Goal: Obtain resource: Obtain resource

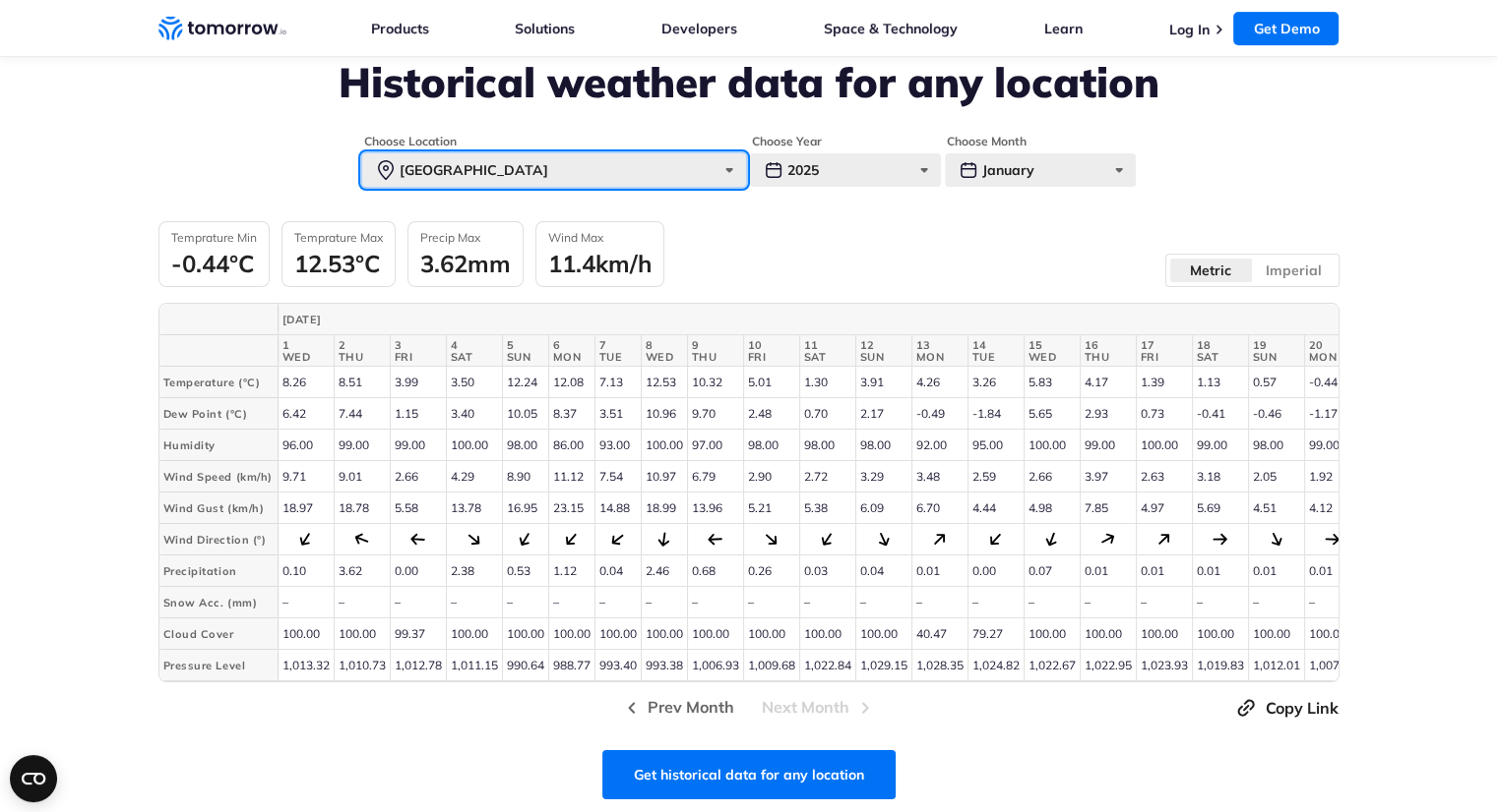
click at [496, 174] on div "[GEOGRAPHIC_DATA]" at bounding box center [554, 170] width 383 height 34
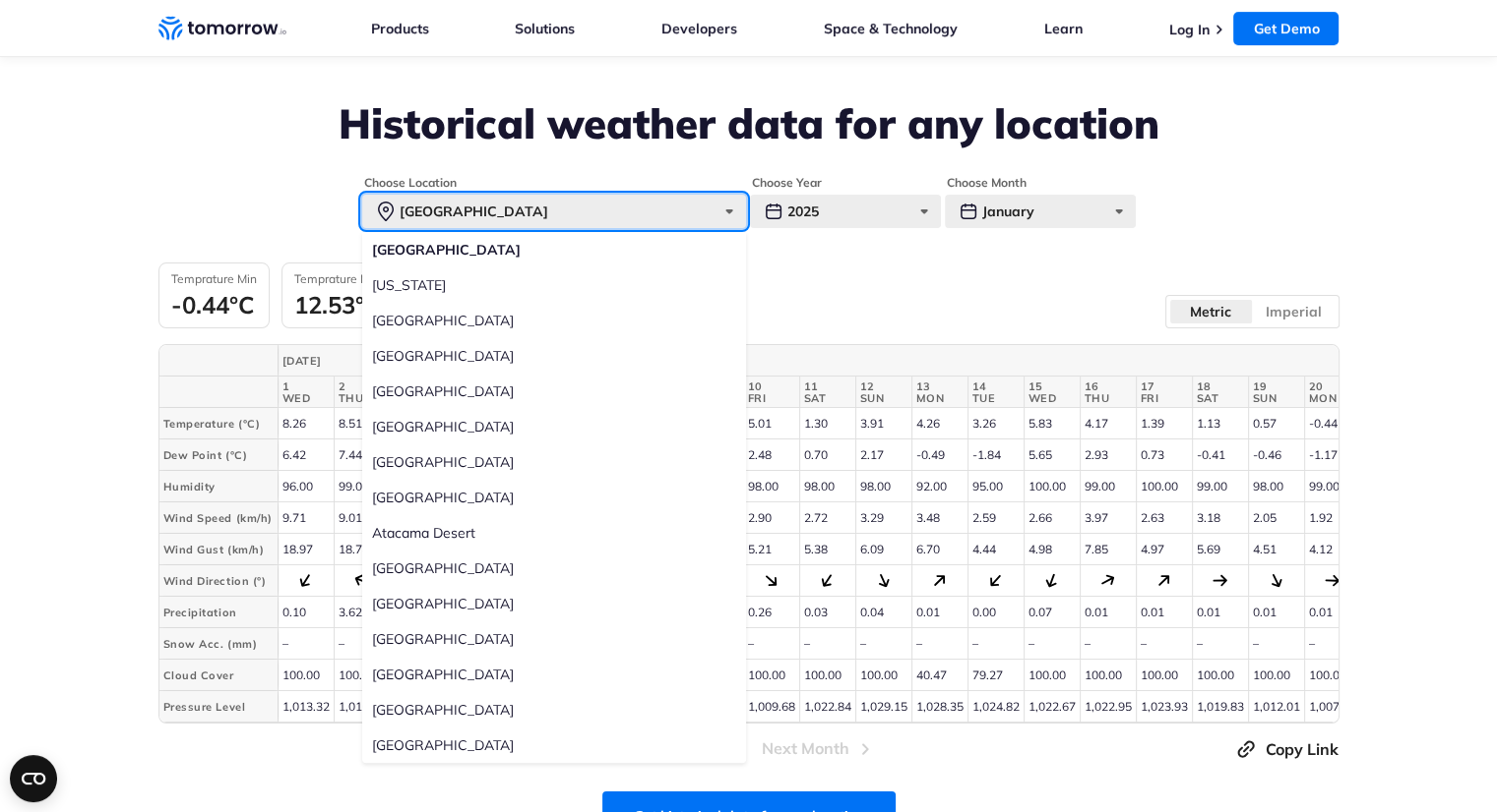
scroll to position [723, 0]
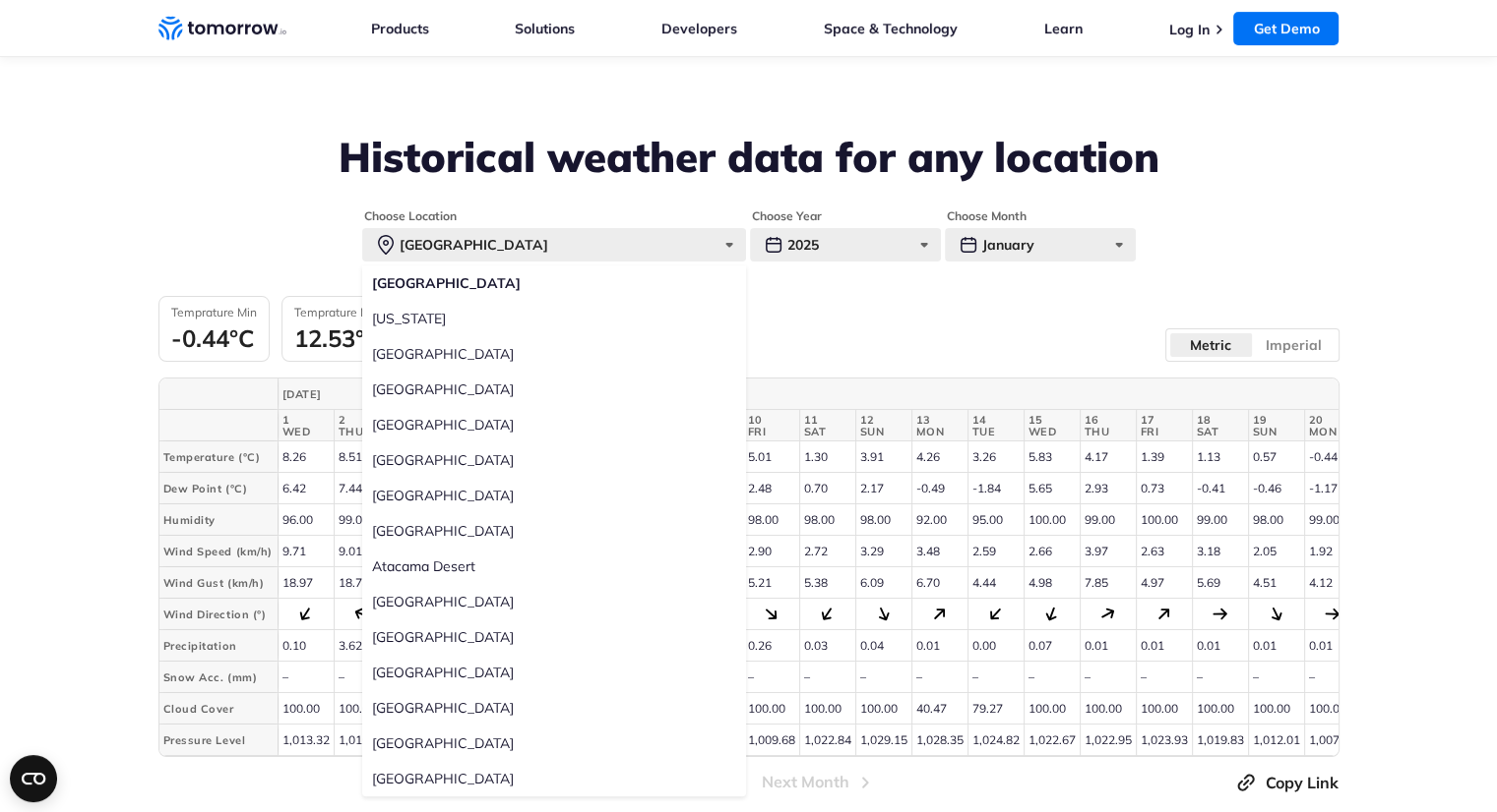
click at [834, 307] on div "Temprature Min -0.44°C Temprature Max 12.53°C Precip Max 3.62mm Wind Max 11.4km…" at bounding box center [749, 329] width 1181 height 66
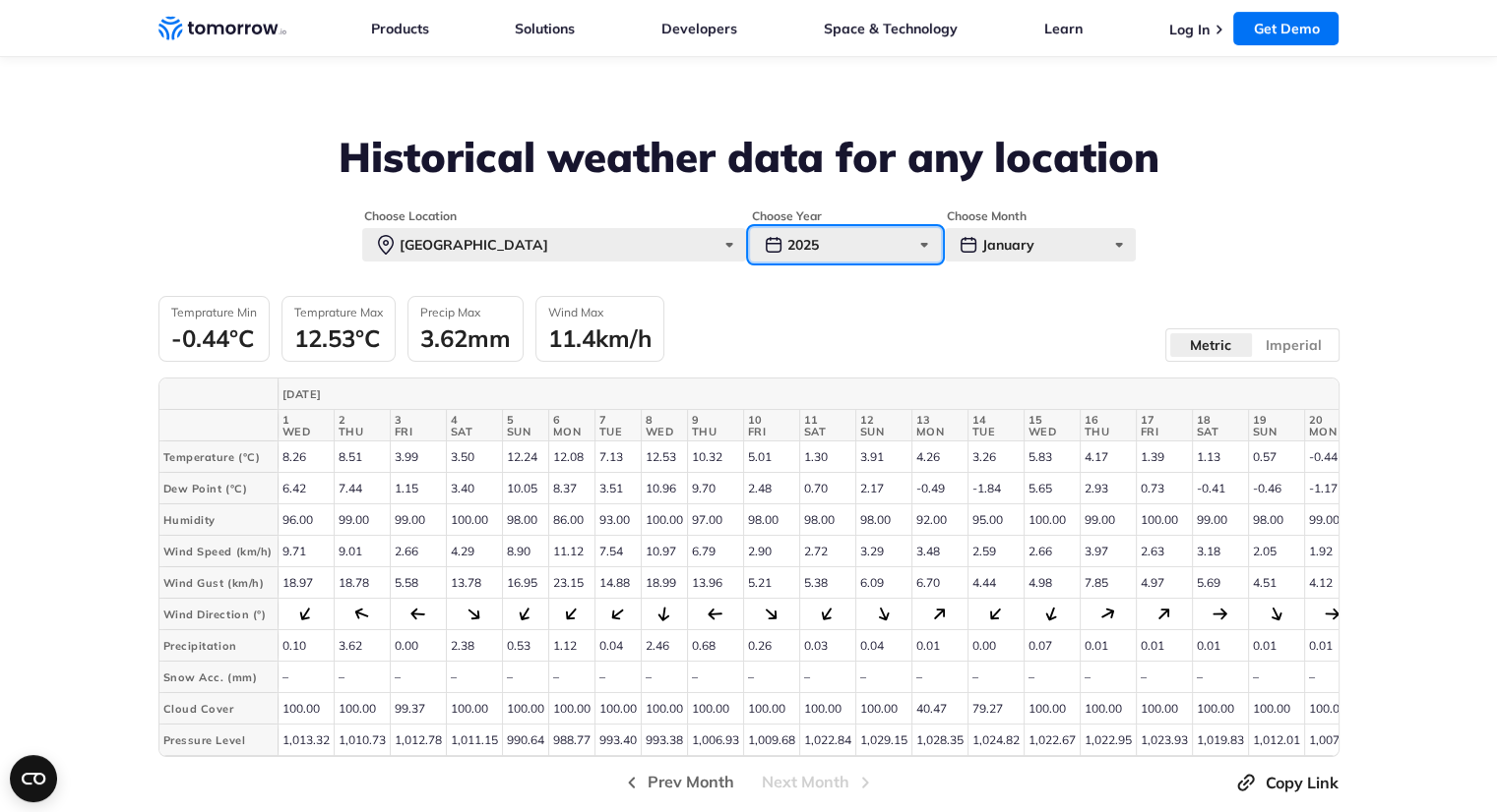
click at [870, 237] on div "2025" at bounding box center [845, 245] width 191 height 34
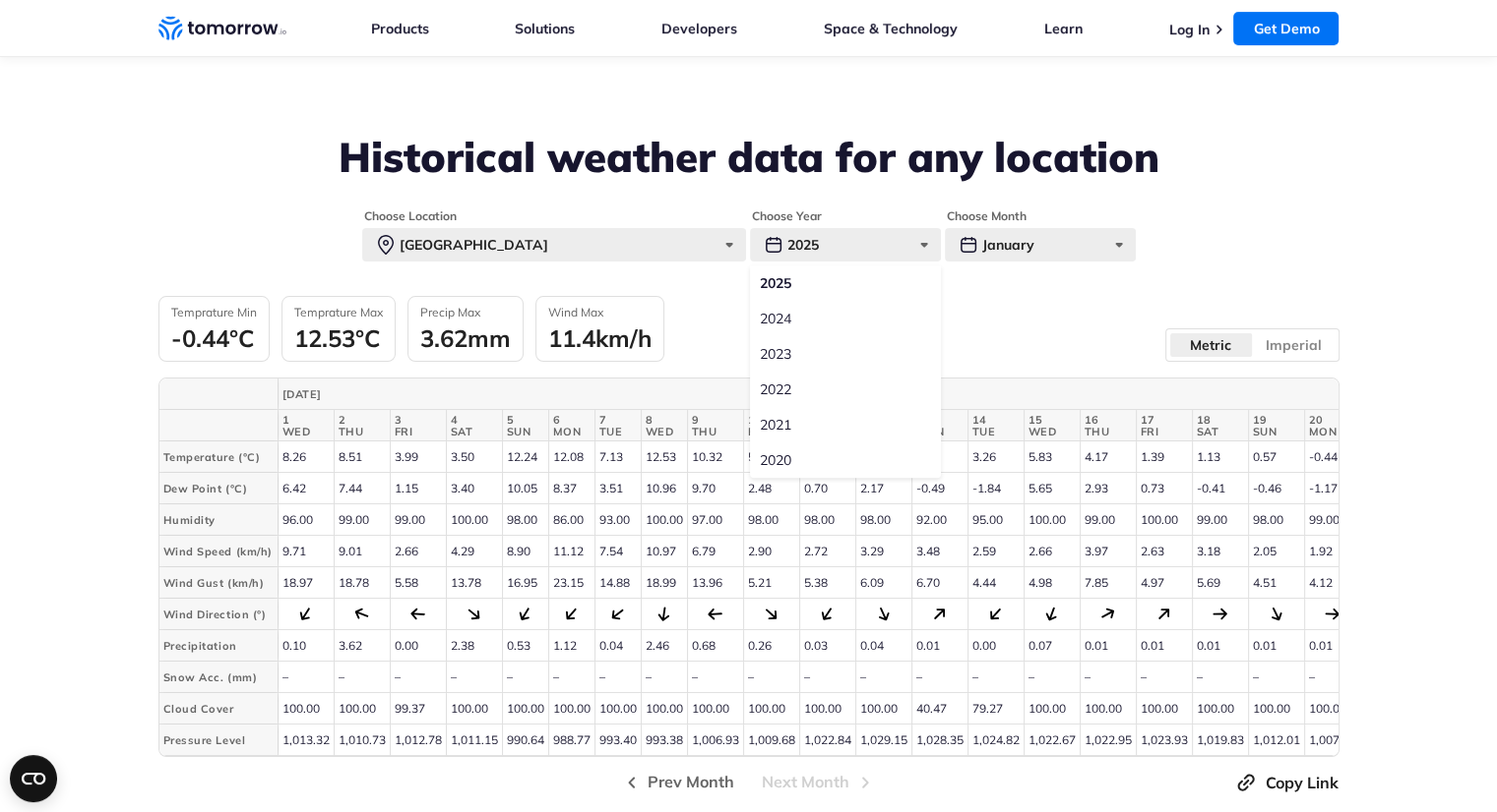
click at [803, 450] on label "2020" at bounding box center [845, 460] width 191 height 36
click at [0, 0] on input "2020" at bounding box center [0, 0] width 0 height 0
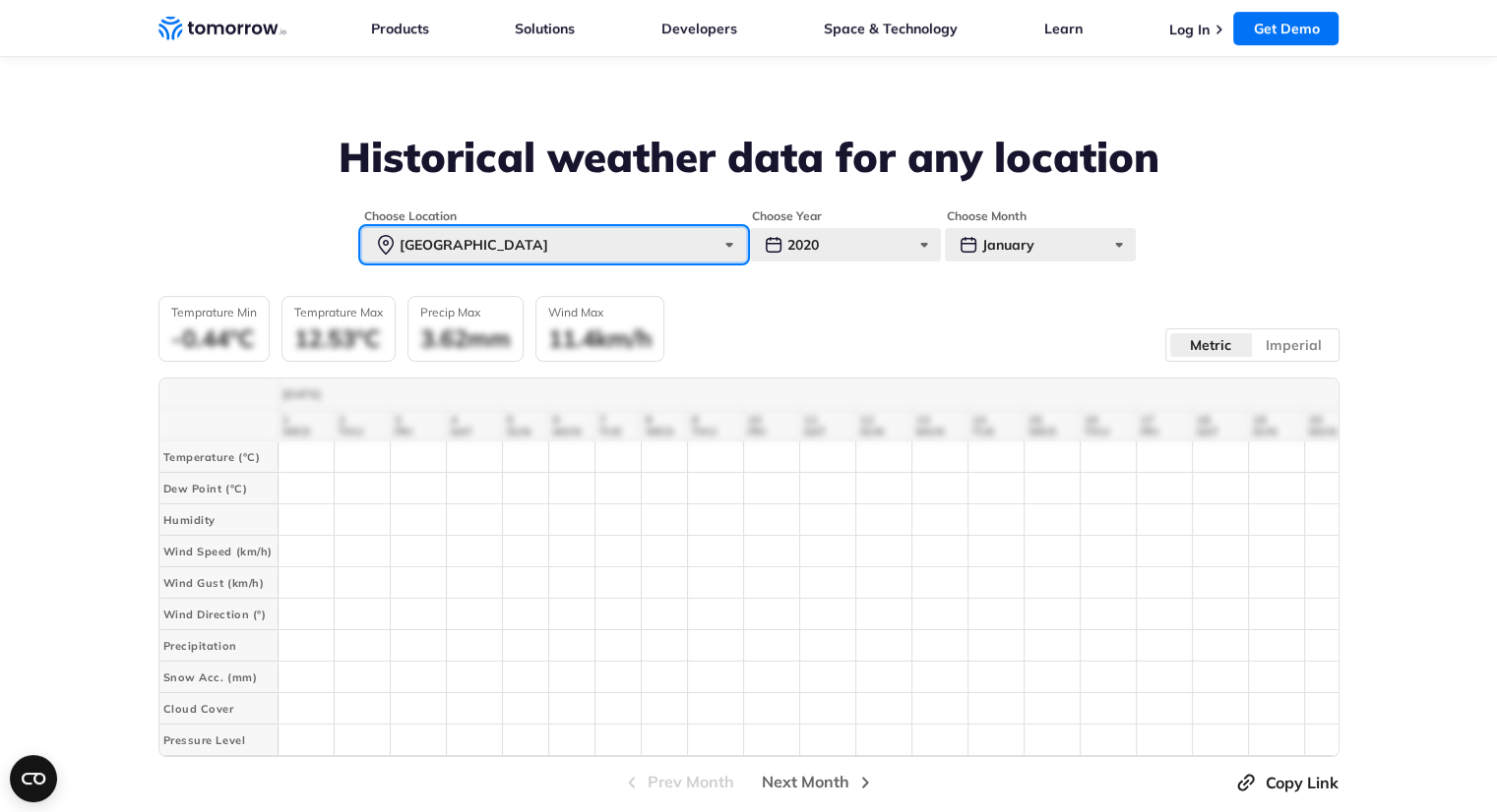
click at [569, 252] on div "[GEOGRAPHIC_DATA]" at bounding box center [554, 245] width 383 height 34
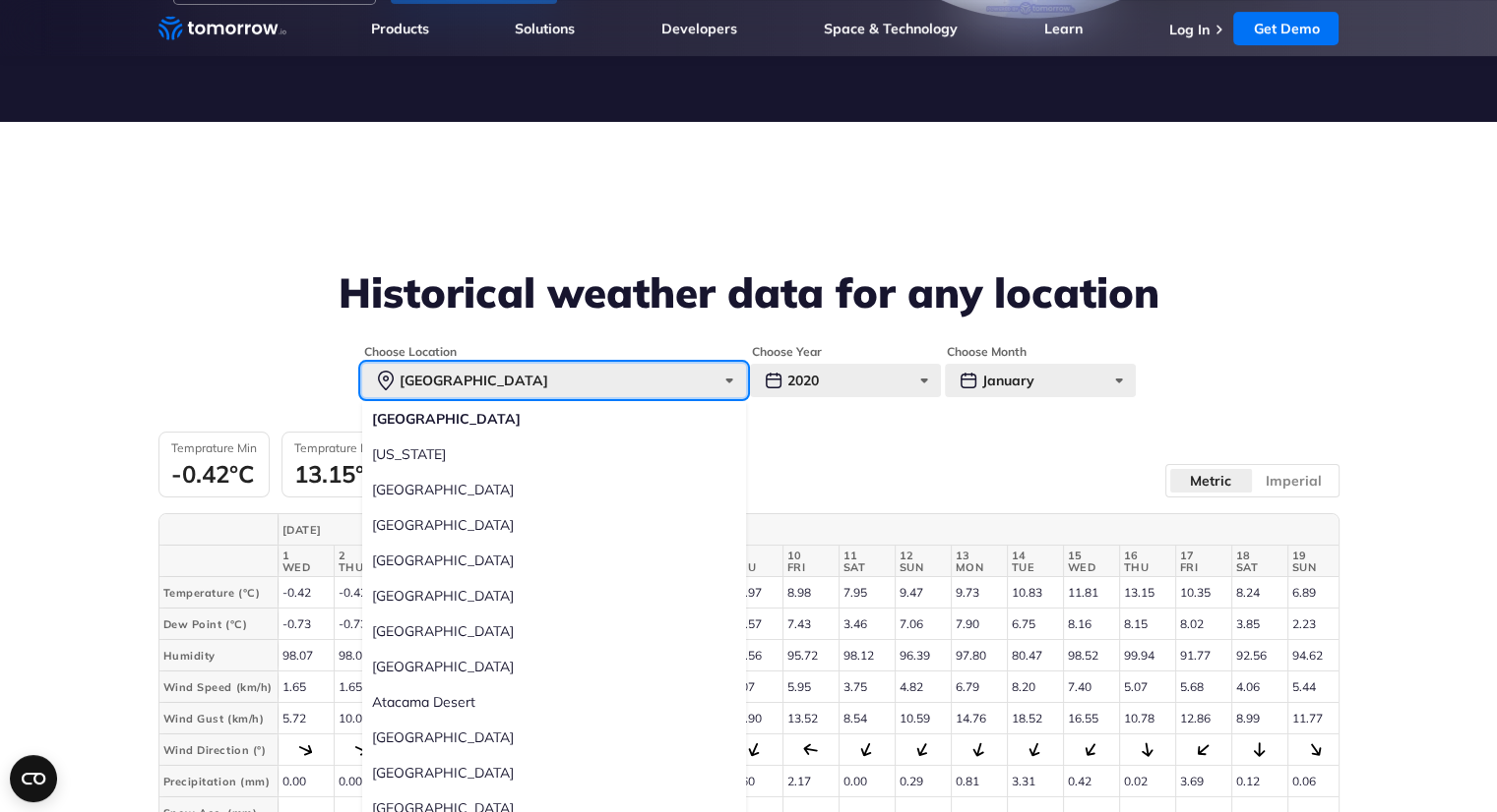
scroll to position [493, 0]
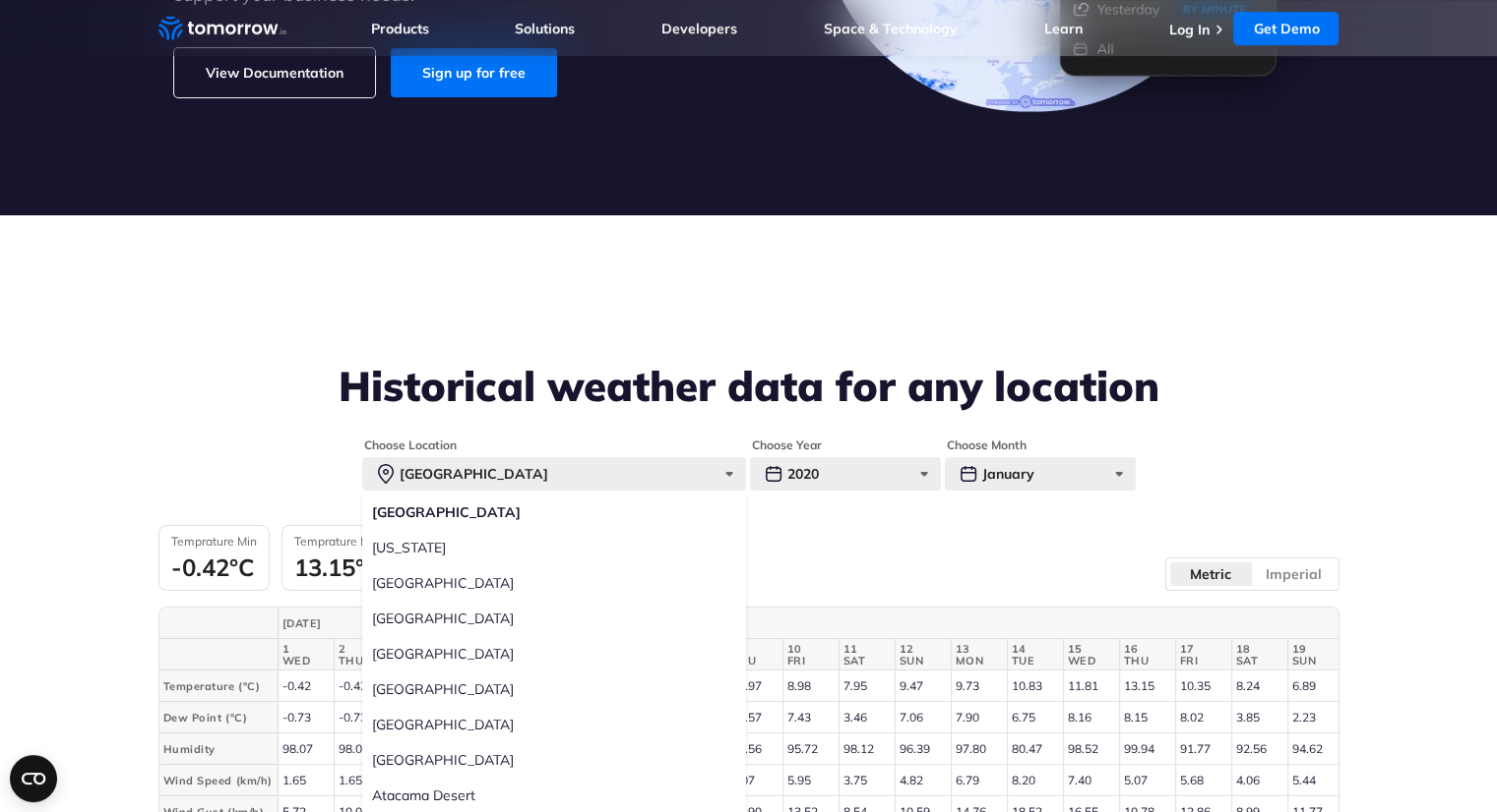
click at [662, 386] on h2 "Historical weather data for any location" at bounding box center [749, 387] width 1181 height 48
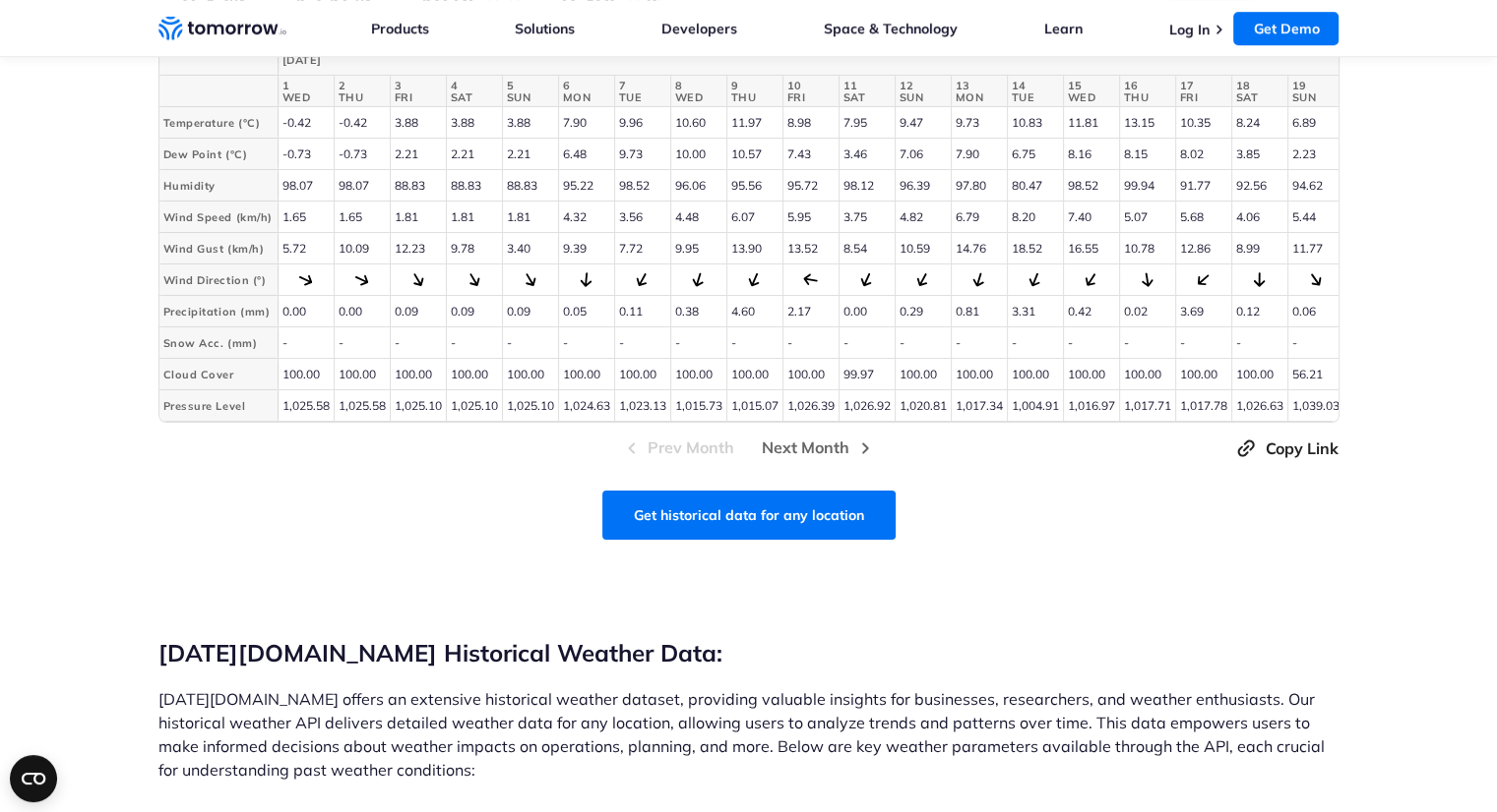
scroll to position [1059, 0]
click at [732, 539] on link "Get historical data for any location" at bounding box center [749, 515] width 293 height 50
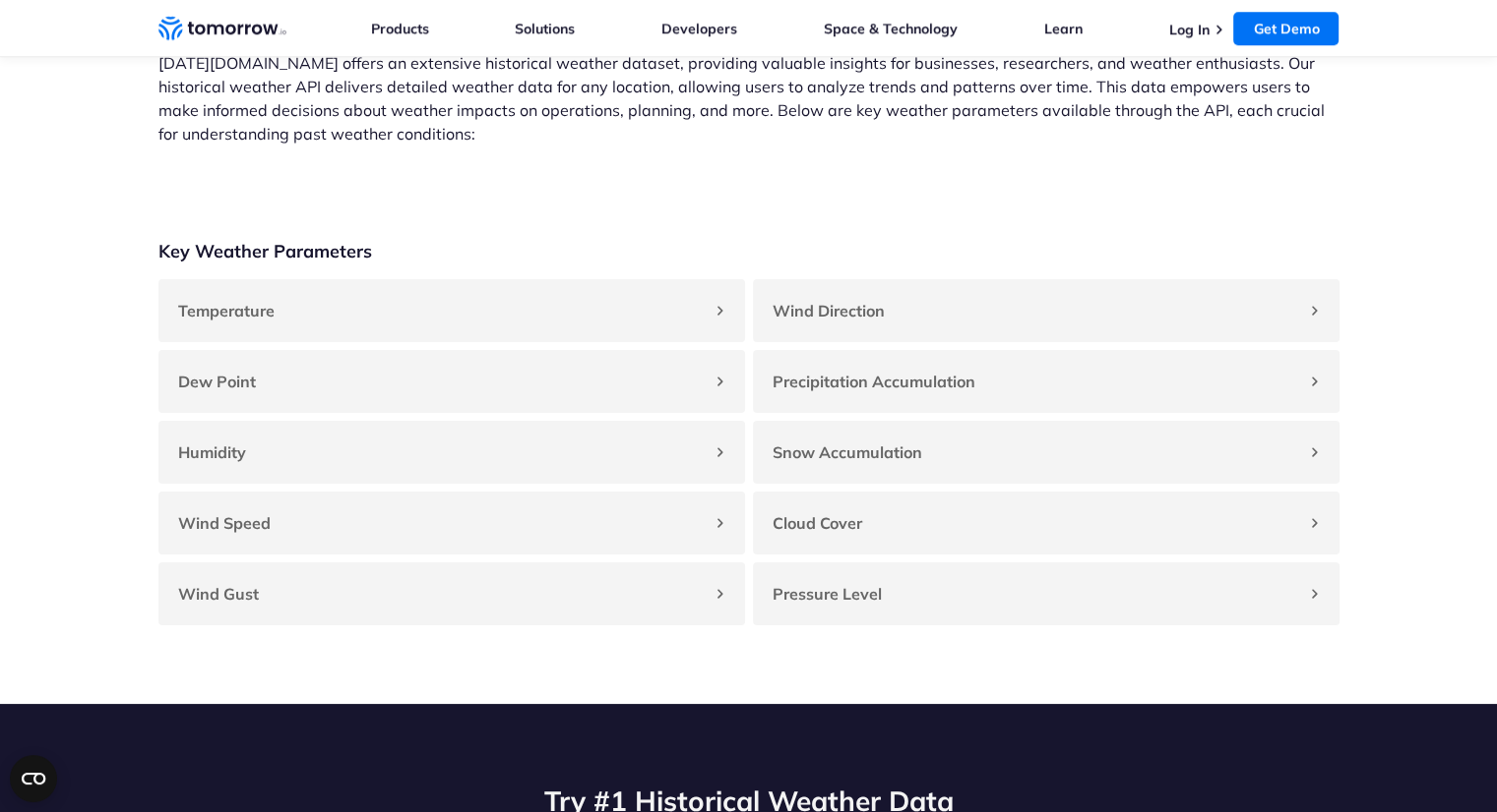
scroll to position [1732, 0]
